Goal: Use online tool/utility: Utilize a website feature to perform a specific function

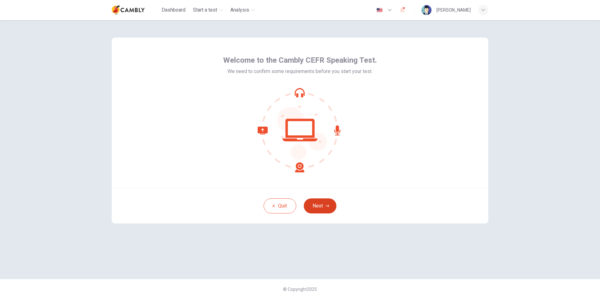
click at [328, 207] on icon "button" at bounding box center [327, 206] width 4 height 4
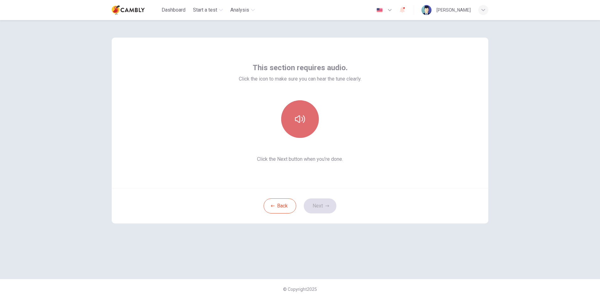
click at [295, 120] on icon "button" at bounding box center [300, 119] width 10 height 8
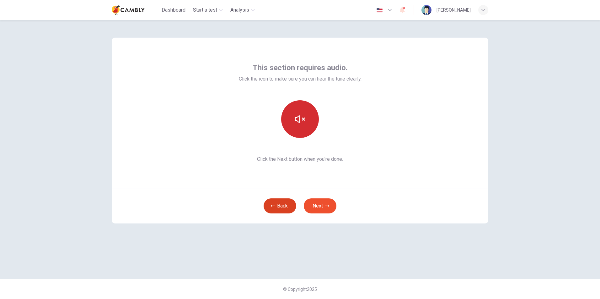
click at [284, 208] on button "Back" at bounding box center [279, 206] width 33 height 15
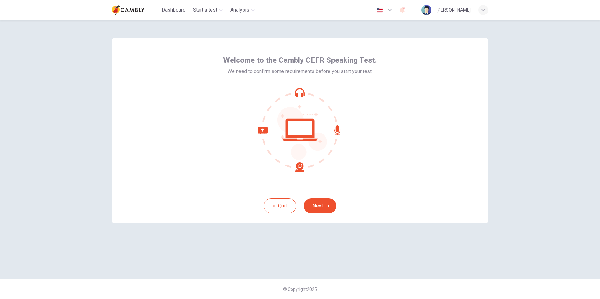
click at [302, 132] on icon at bounding box center [300, 130] width 85 height 85
click at [296, 164] on icon at bounding box center [300, 130] width 85 height 85
click at [320, 207] on button "Next" at bounding box center [320, 206] width 33 height 15
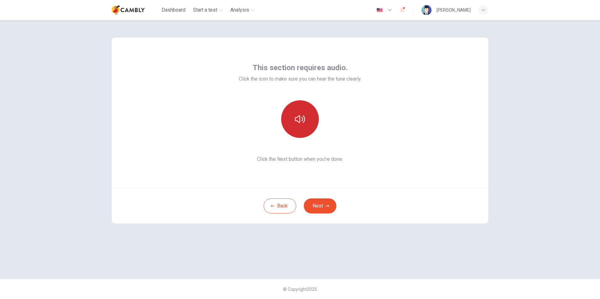
click at [305, 123] on button "button" at bounding box center [300, 119] width 38 height 38
click at [298, 118] on icon "button" at bounding box center [300, 119] width 10 height 10
click at [320, 208] on button "Next" at bounding box center [320, 206] width 33 height 15
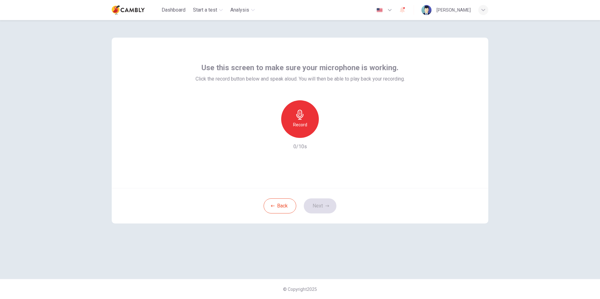
click at [298, 119] on icon "button" at bounding box center [300, 115] width 10 height 10
click at [331, 134] on icon "button" at bounding box center [329, 133] width 6 height 6
click at [304, 127] on h6 "Record" at bounding box center [300, 125] width 14 height 8
click at [302, 121] on h6 "Record" at bounding box center [300, 125] width 14 height 8
click at [302, 124] on h6 "Stop" at bounding box center [299, 125] width 9 height 8
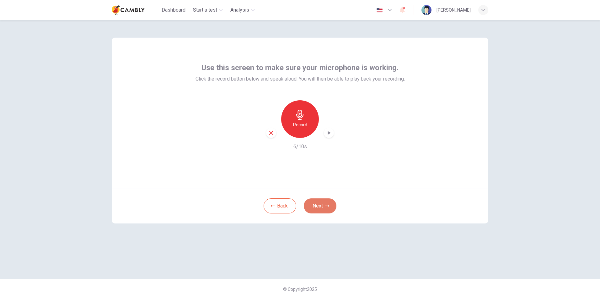
click at [319, 203] on button "Next" at bounding box center [320, 206] width 33 height 15
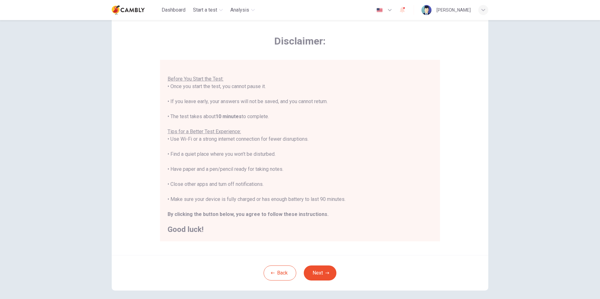
scroll to position [31, 0]
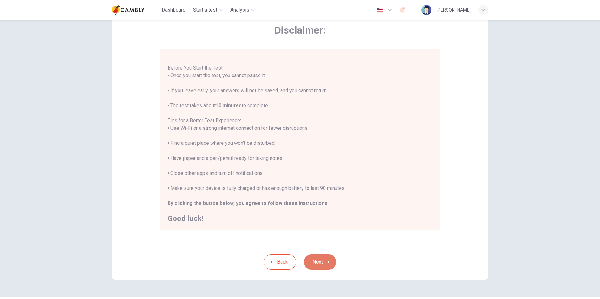
click at [316, 263] on button "Next" at bounding box center [320, 262] width 33 height 15
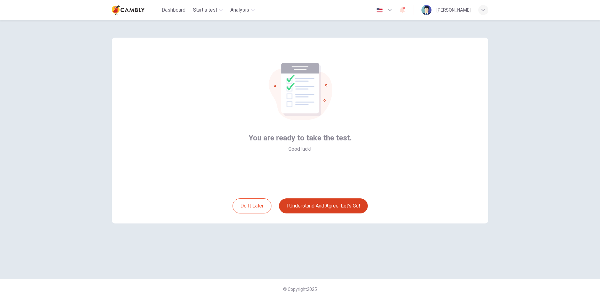
click at [332, 208] on button "I understand and agree. Let’s go!" at bounding box center [323, 206] width 89 height 15
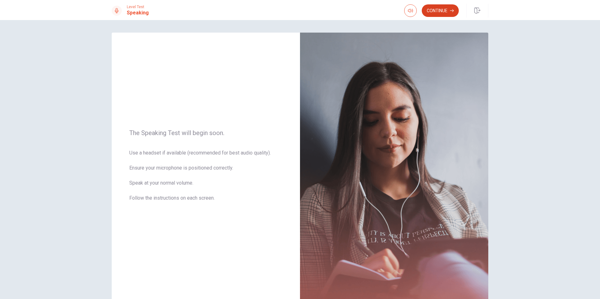
click at [443, 16] on button "Continue" at bounding box center [440, 10] width 37 height 13
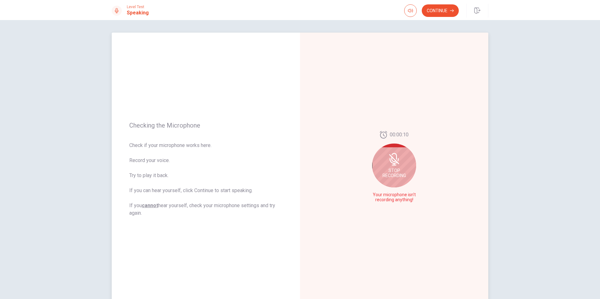
click at [389, 169] on span "Stop Recording" at bounding box center [394, 173] width 24 height 10
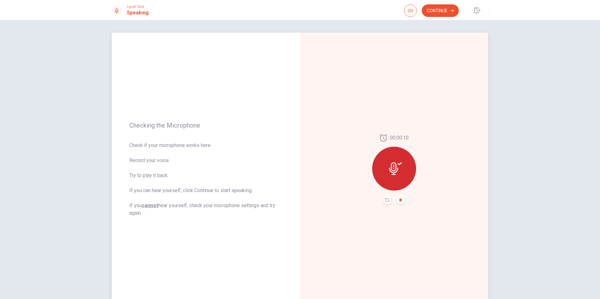
click at [399, 199] on icon "Play Audio" at bounding box center [400, 200] width 3 height 4
click at [399, 200] on icon "Play Audio" at bounding box center [400, 200] width 3 height 4
click at [441, 13] on button "Continue" at bounding box center [440, 10] width 37 height 13
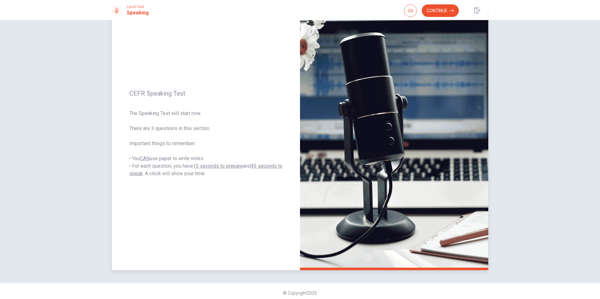
scroll to position [40, 0]
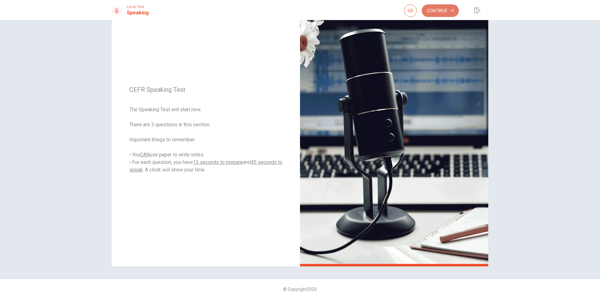
click at [436, 13] on button "Continue" at bounding box center [440, 10] width 37 height 13
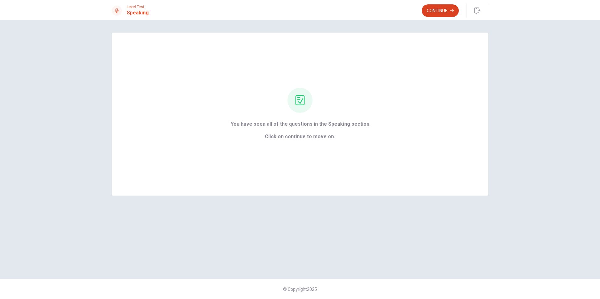
click at [444, 11] on button "Continue" at bounding box center [440, 10] width 37 height 13
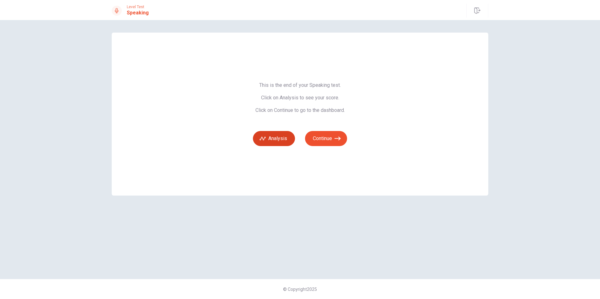
click at [274, 140] on button "Analysis" at bounding box center [274, 138] width 42 height 15
